Goal: Find specific page/section: Find specific page/section

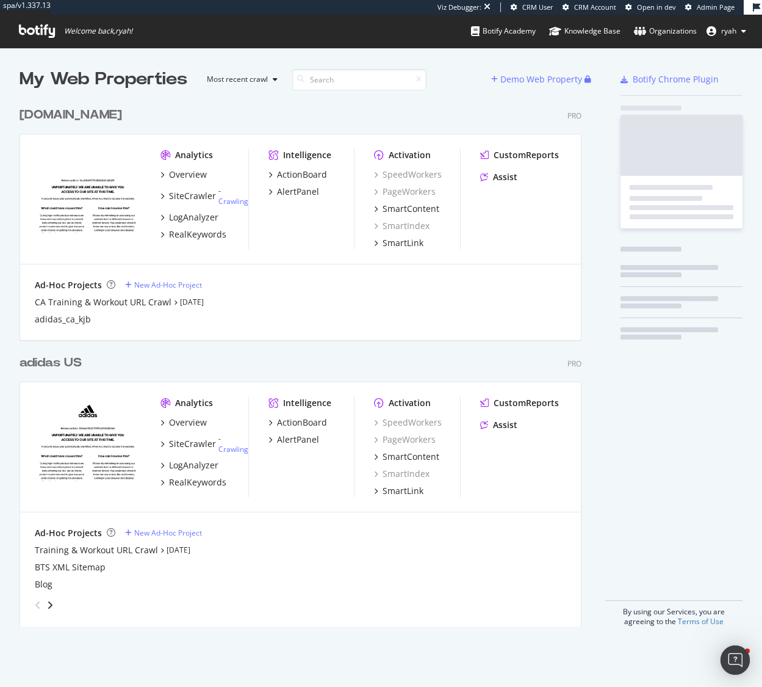
scroll to position [535, 572]
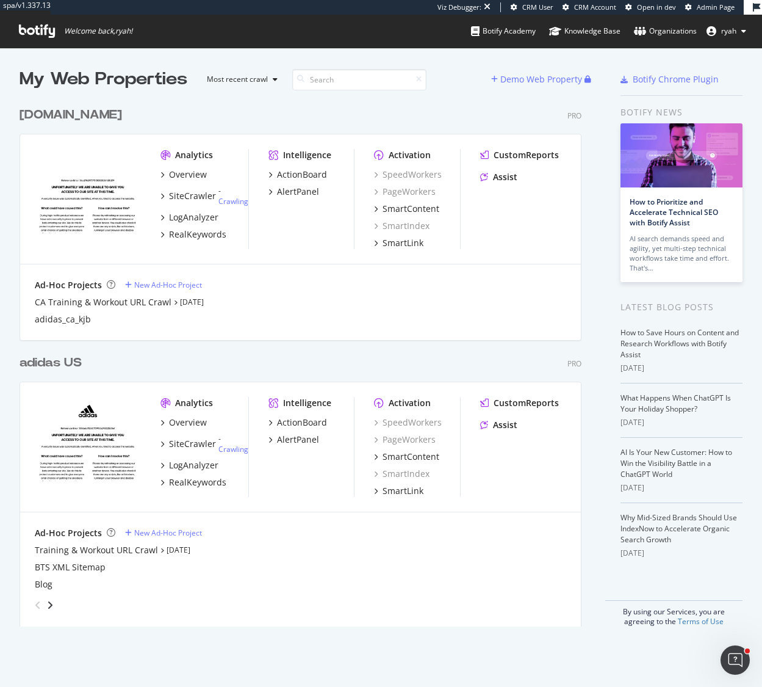
click at [59, 366] on div "adidas US" at bounding box center [51, 363] width 62 height 18
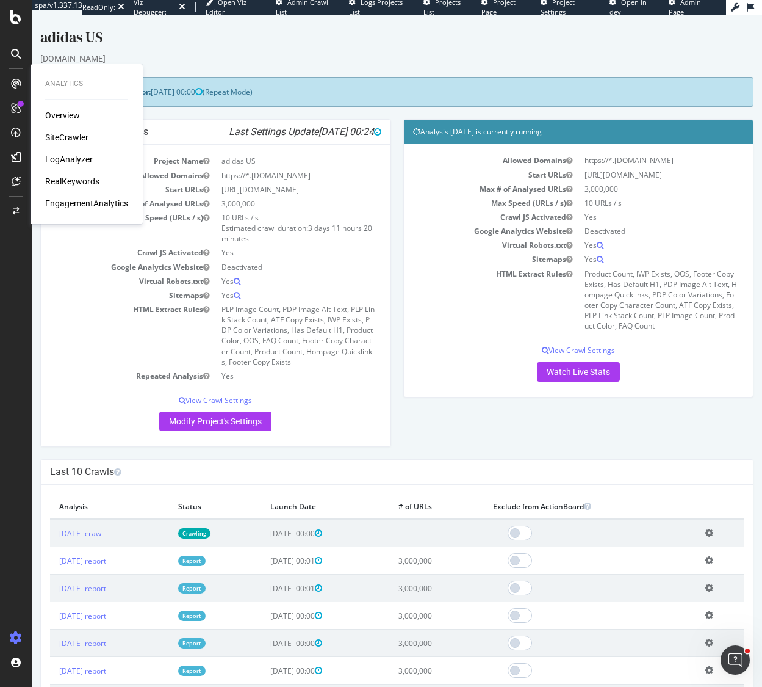
click at [52, 141] on div "SiteCrawler" at bounding box center [66, 137] width 43 height 12
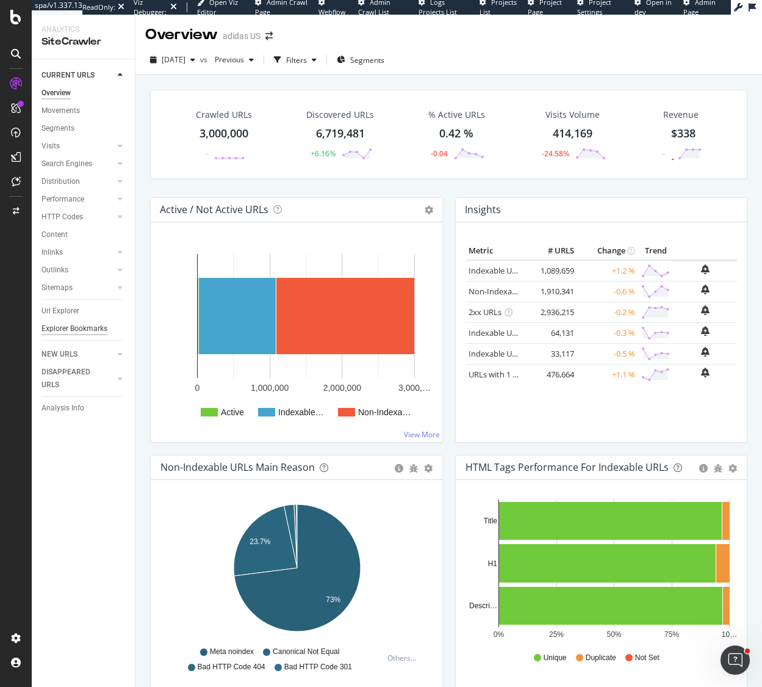
click at [92, 329] on div "Explorer Bookmarks" at bounding box center [75, 328] width 66 height 13
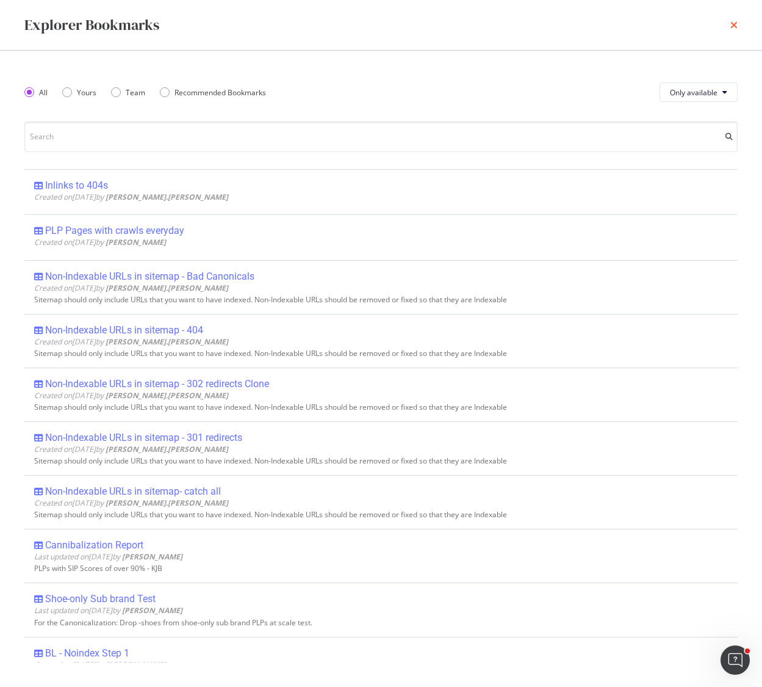
click at [741, 22] on div "Explorer Bookmarks" at bounding box center [381, 25] width 762 height 50
click at [735, 26] on icon "times" at bounding box center [734, 25] width 7 height 10
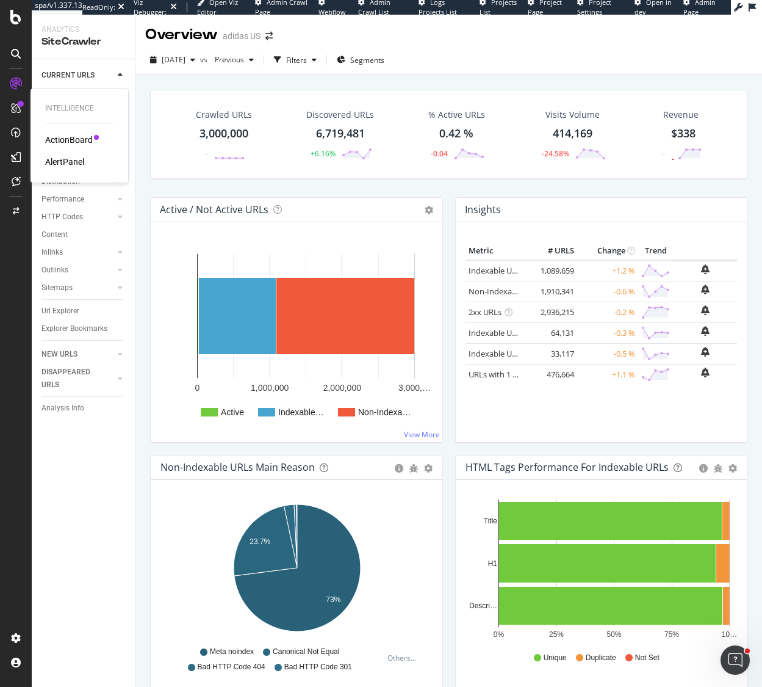
click at [72, 139] on div "ActionBoard" at bounding box center [69, 140] width 48 height 12
